Goal: Information Seeking & Learning: Learn about a topic

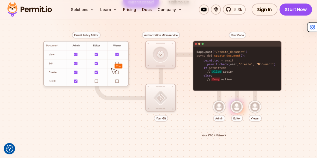
scroll to position [112, 0]
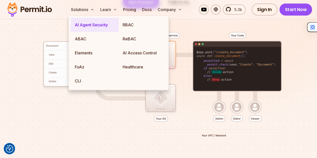
click at [84, 25] on link "AI Agent Security" at bounding box center [95, 25] width 48 height 14
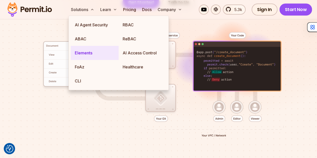
click at [84, 51] on link "Elements" at bounding box center [95, 53] width 48 height 14
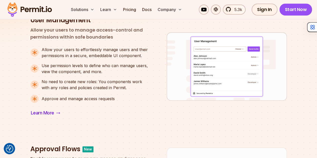
scroll to position [208, 0]
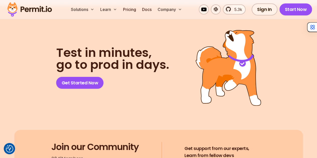
scroll to position [2728, 0]
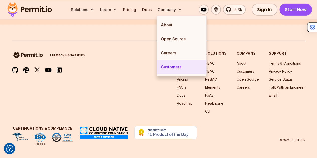
click at [171, 67] on link "Customers" at bounding box center [182, 67] width 50 height 14
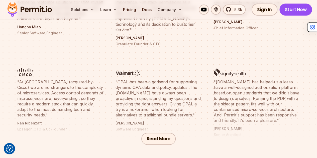
scroll to position [241, 0]
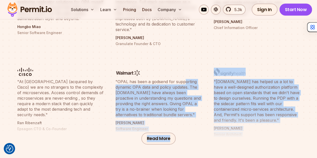
drag, startPoint x: 222, startPoint y: 132, endPoint x: 185, endPoint y: 75, distance: 68.2
click at [185, 75] on section ""Moving to modern authorization for microservices is no easy feat, but OPAL mad…" at bounding box center [158, 59] width 317 height 208
click at [185, 79] on blockquote ""OPAL has been a godsend for supporting dynamic OPA data and policy updates. Th…" at bounding box center [158, 98] width 86 height 39
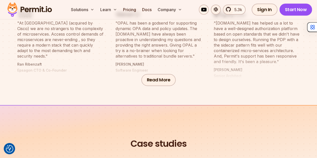
scroll to position [302, 0]
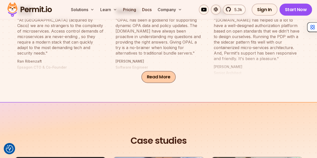
click at [156, 74] on button "Read More" at bounding box center [158, 77] width 35 height 12
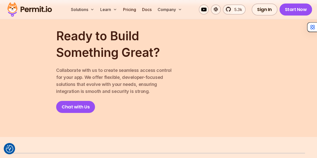
scroll to position [894, 0]
